Goal: Find specific page/section: Find specific page/section

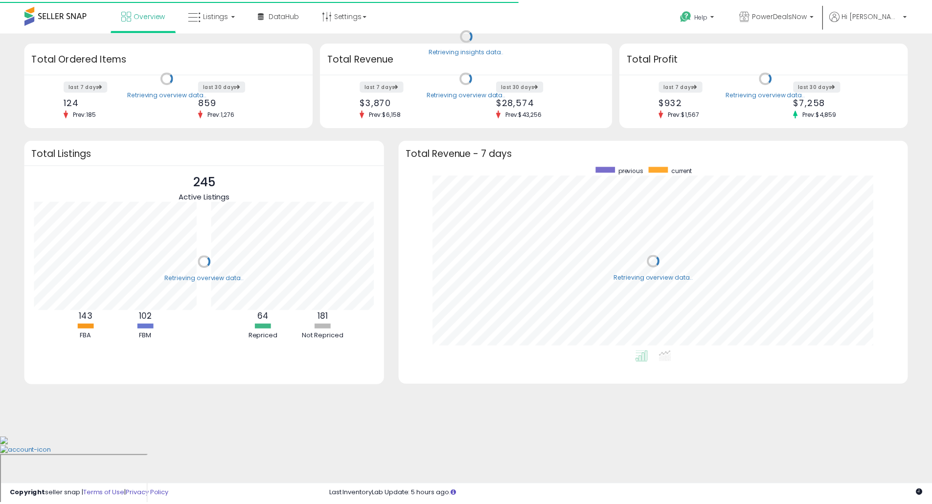
scroll to position [185, 494]
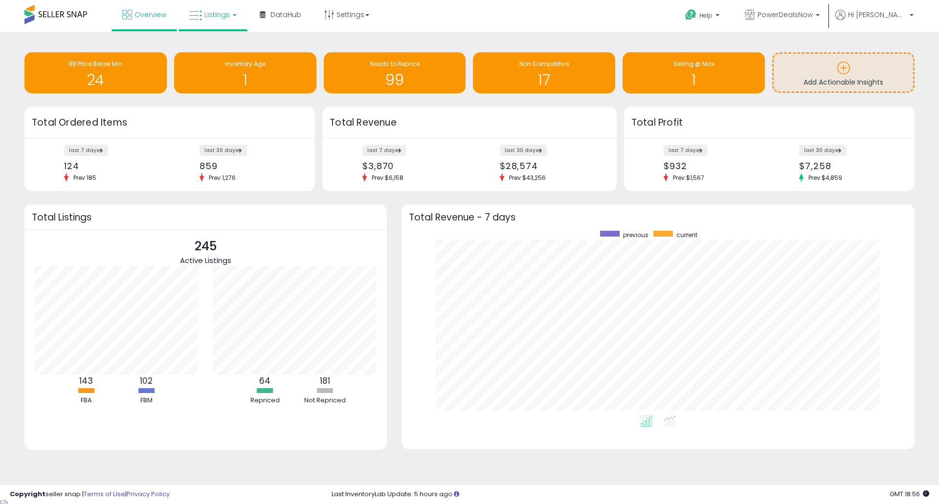
click at [213, 14] on span "Listings" at bounding box center [216, 15] width 25 height 10
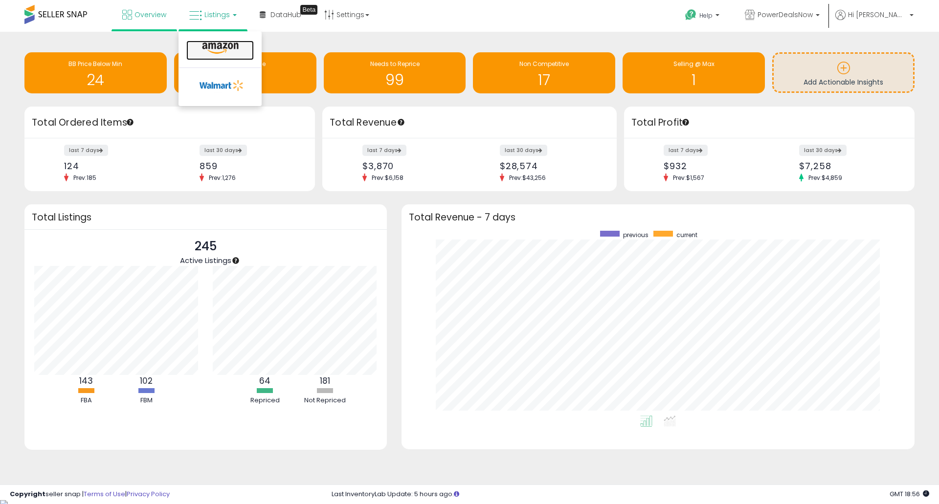
click at [212, 45] on icon at bounding box center [220, 48] width 43 height 13
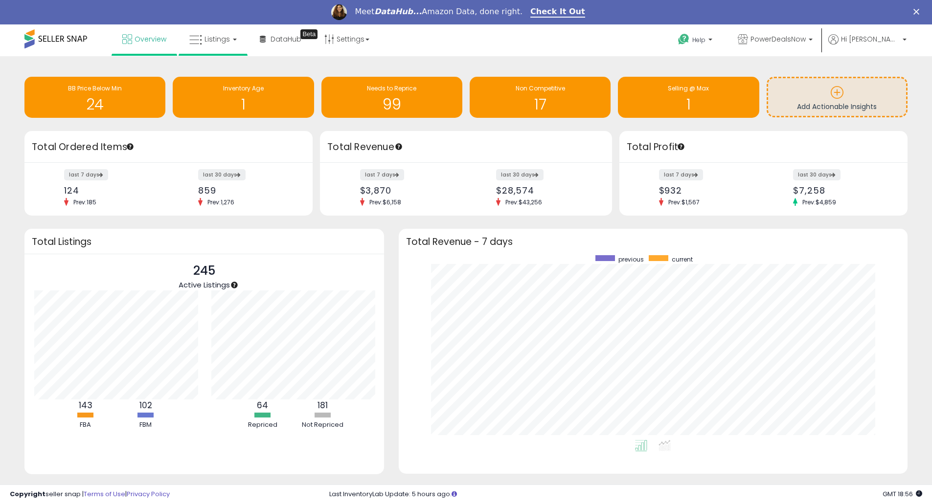
scroll to position [0, 0]
